Goal: Task Accomplishment & Management: Use online tool/utility

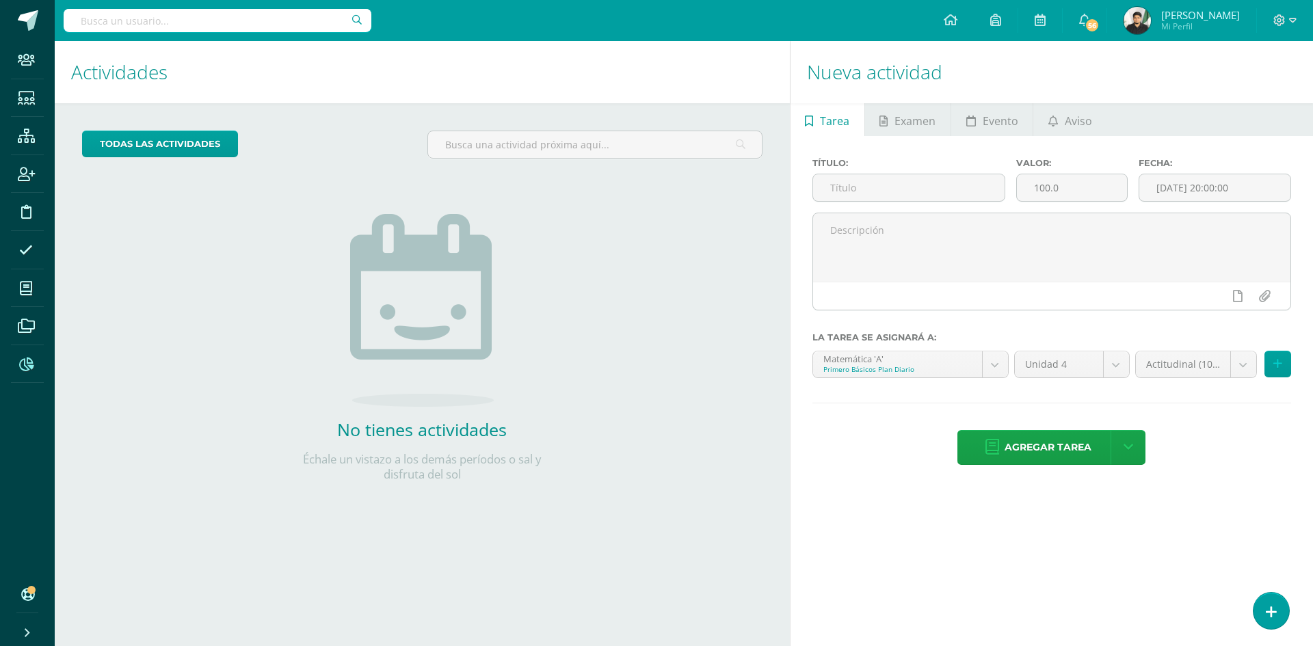
click at [18, 363] on span at bounding box center [26, 364] width 31 height 31
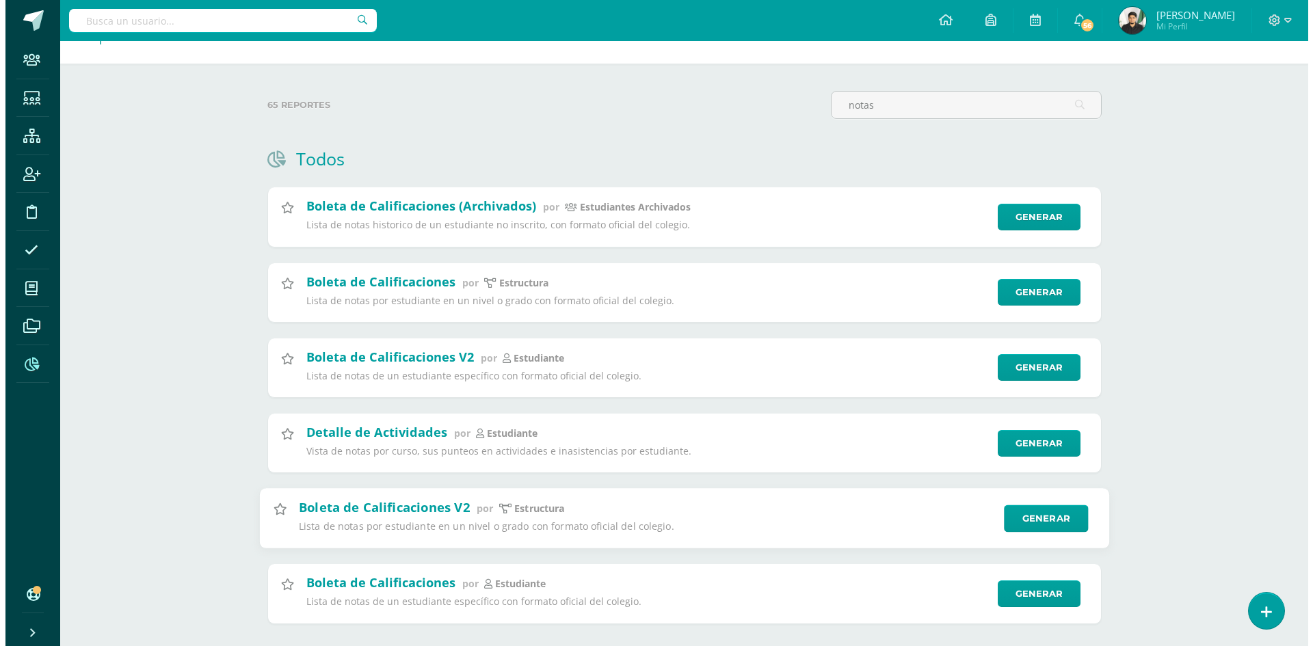
scroll to position [61, 0]
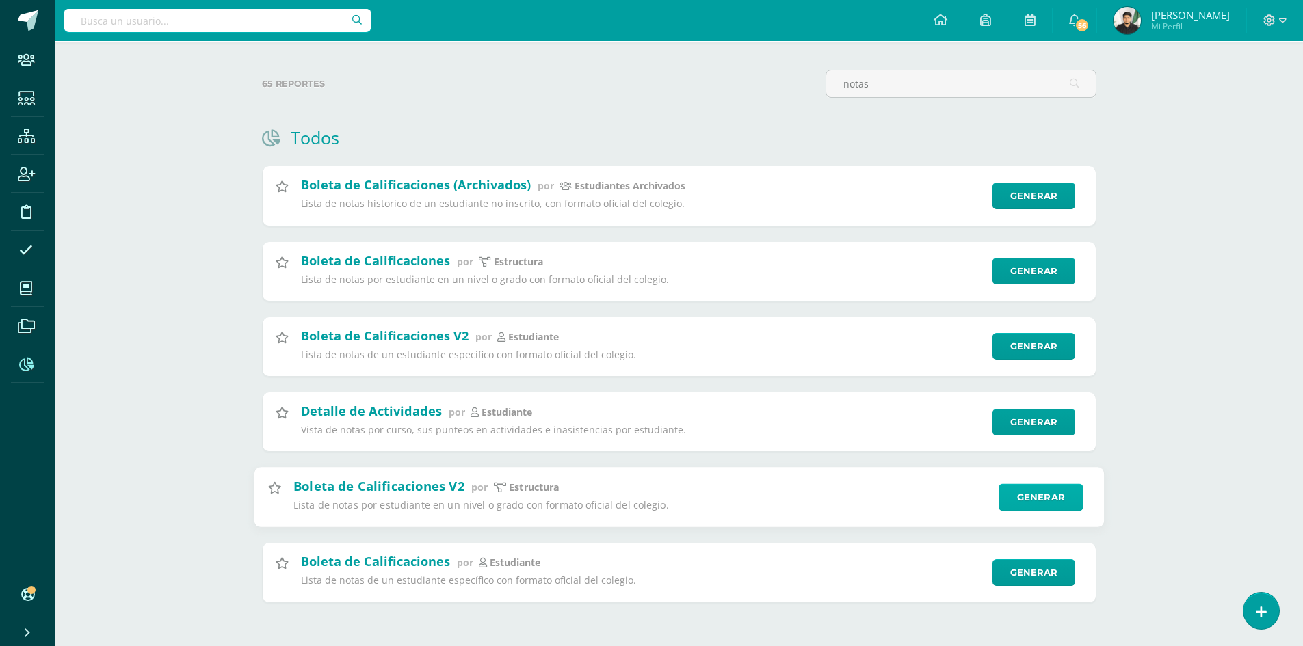
type input "notas"
click at [1014, 501] on link "Generar" at bounding box center [1041, 497] width 84 height 27
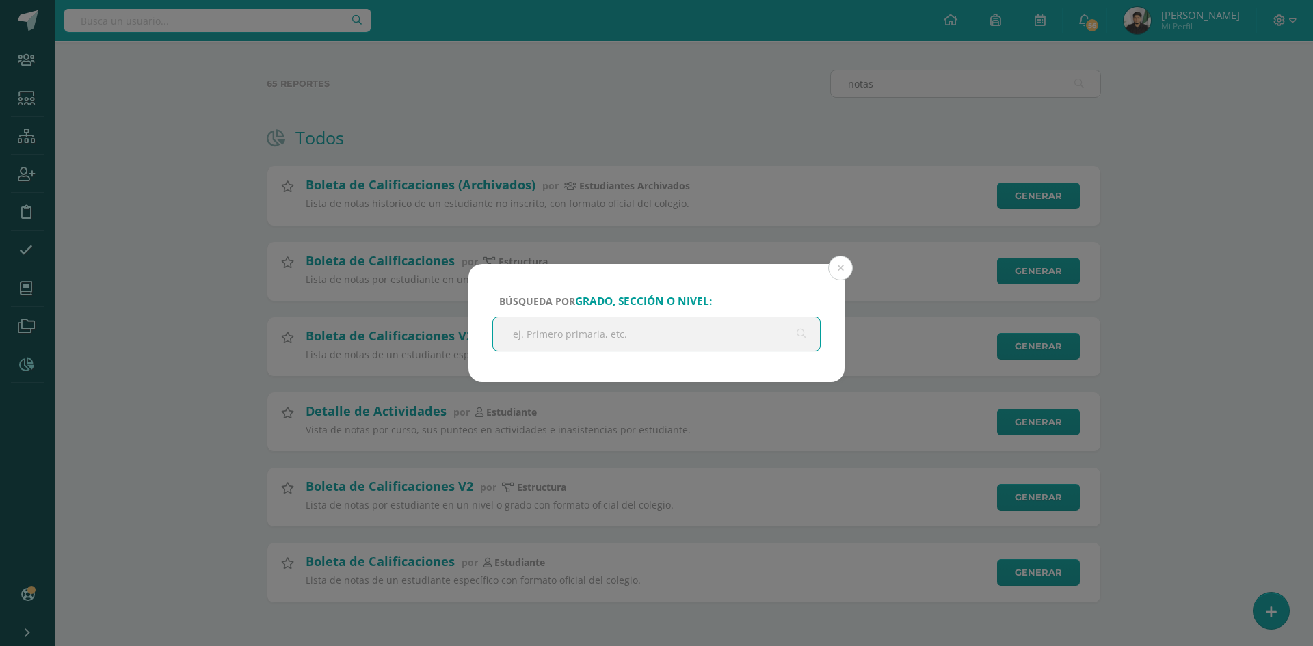
click at [574, 335] on input "text" at bounding box center [656, 334] width 327 height 34
type input "Q"
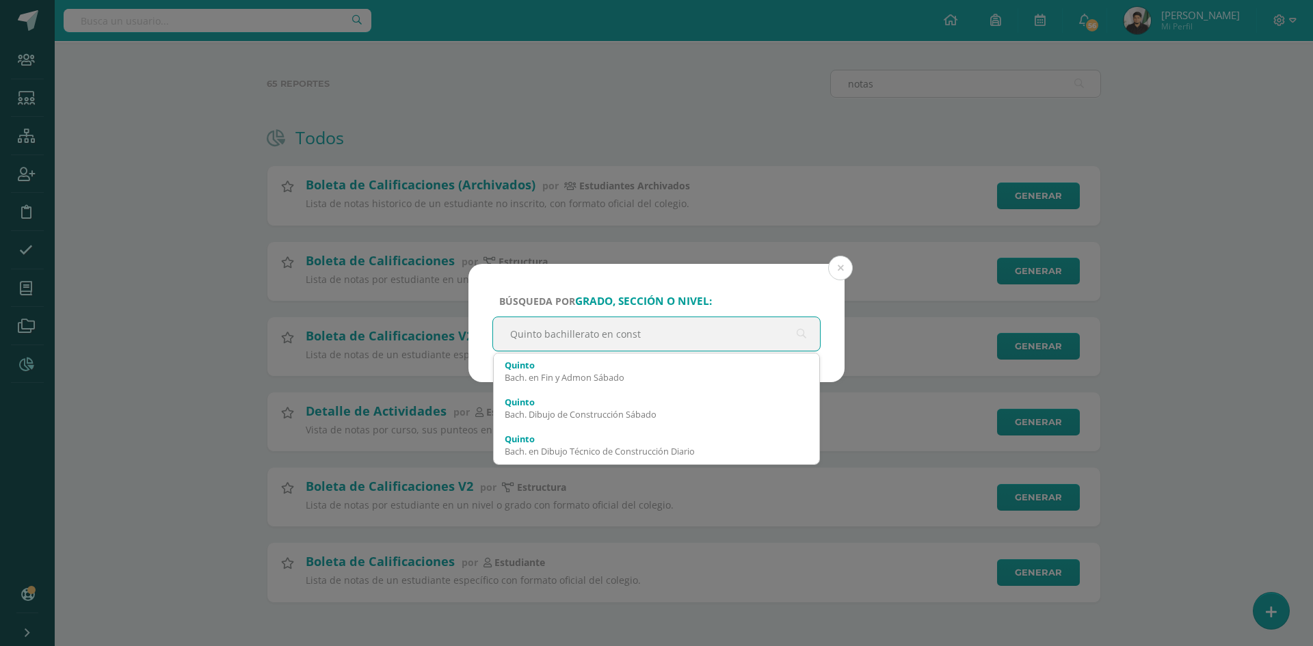
type input "Quinto bachillerato en constr"
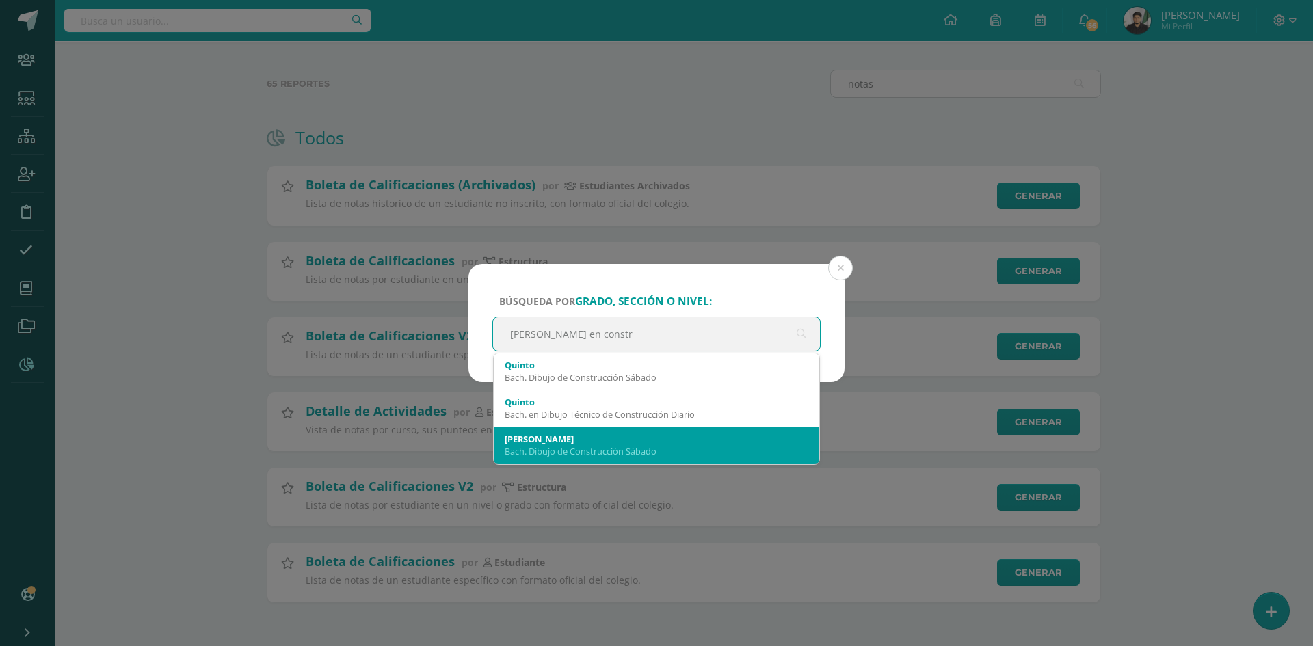
click at [580, 436] on div "Quinto A" at bounding box center [657, 439] width 304 height 12
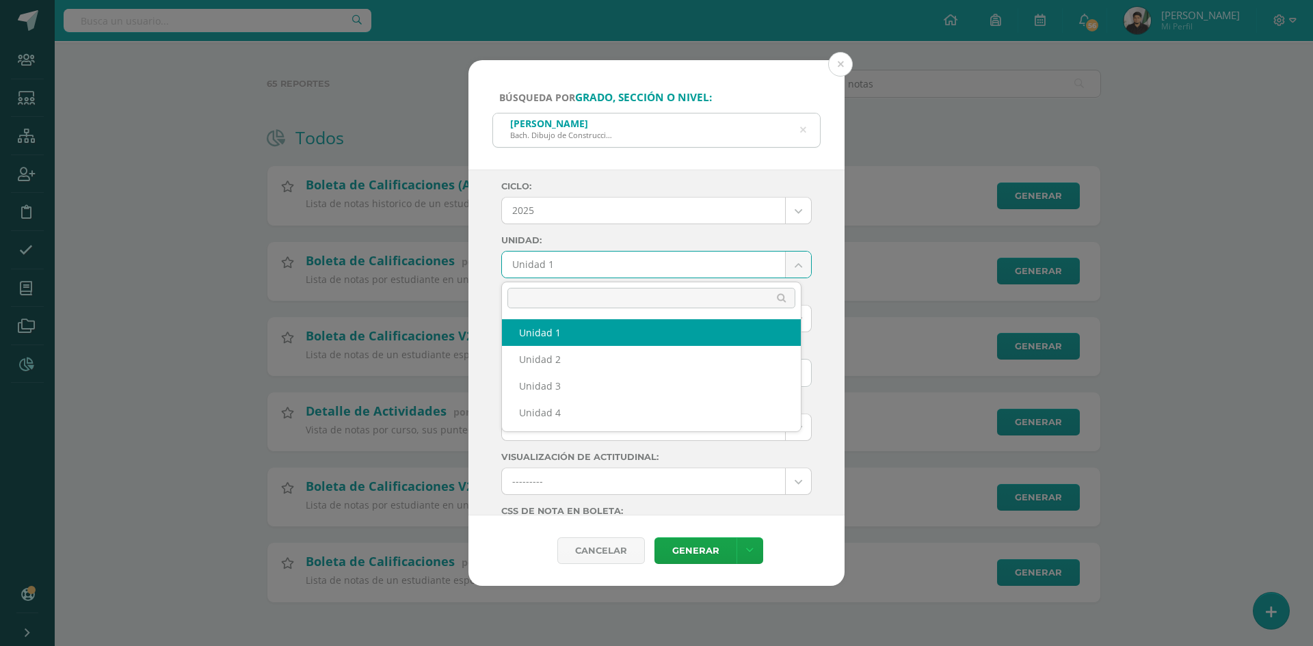
click at [590, 262] on body "Búsqueda por grado, sección o nivel: Quinto A Bach. Dibujo de Construcción Sába…" at bounding box center [656, 292] width 1313 height 707
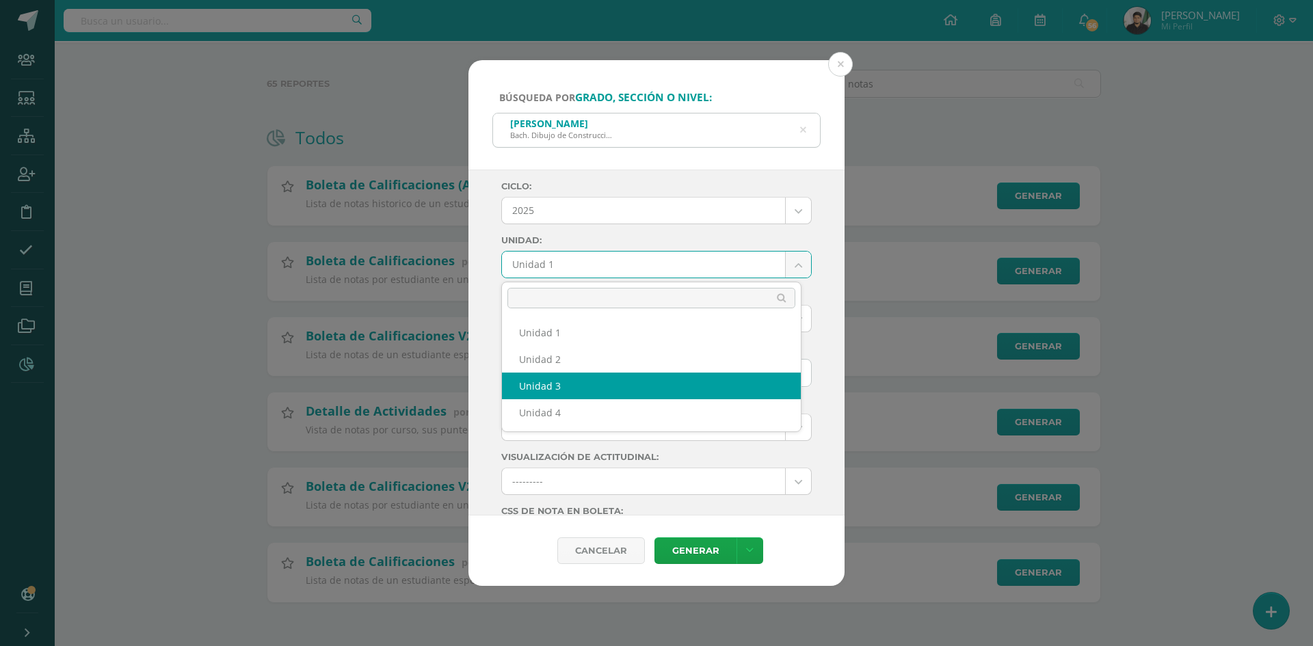
select select "Unidad 3"
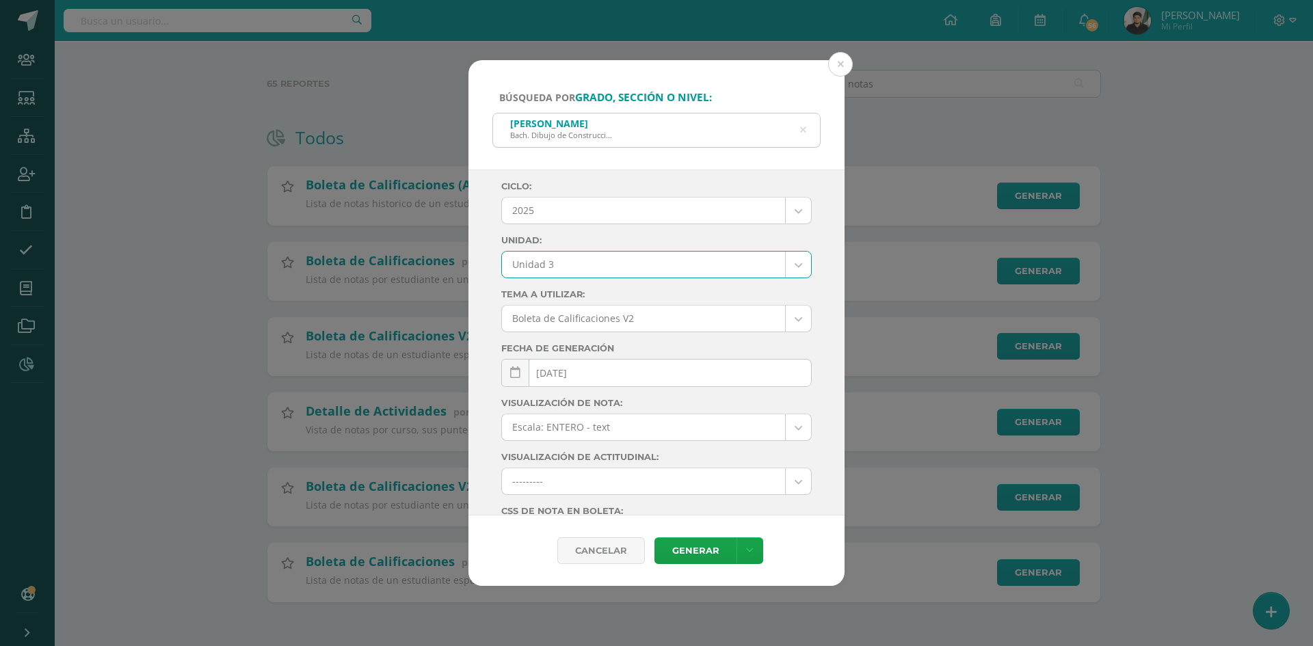
scroll to position [135, 0]
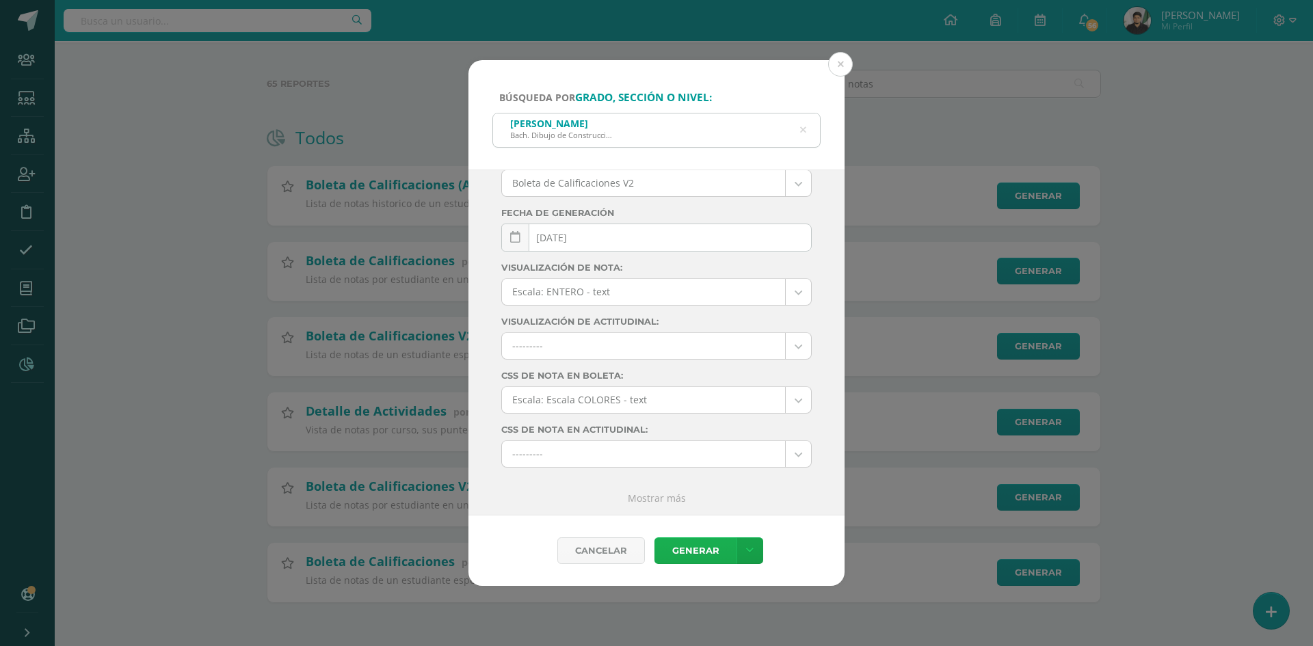
click at [719, 549] on link "Generar" at bounding box center [696, 551] width 82 height 27
